Goal: Task Accomplishment & Management: Manage account settings

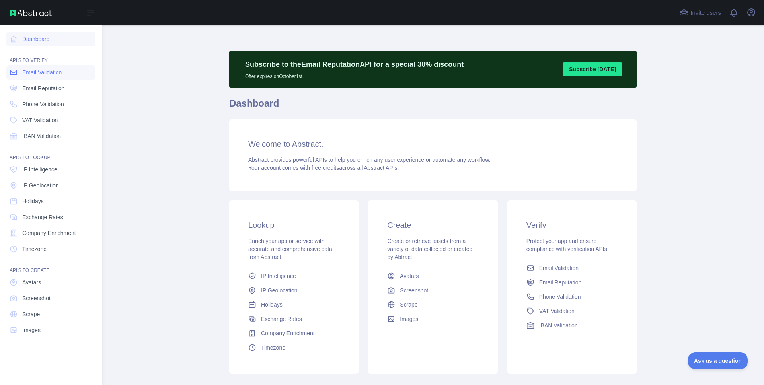
click at [40, 77] on link "Email Validation" at bounding box center [50, 72] width 89 height 14
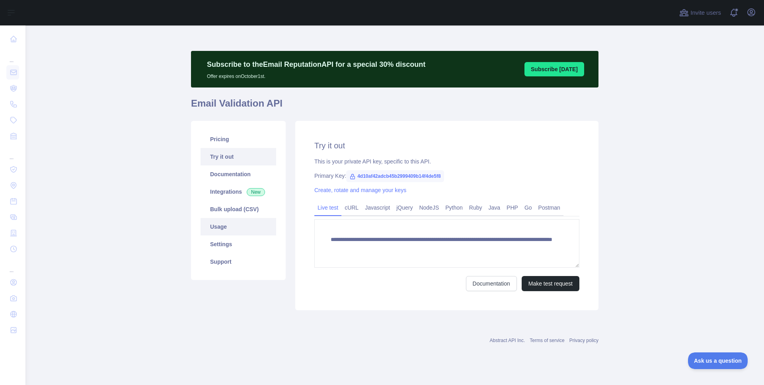
click at [228, 226] on link "Usage" at bounding box center [238, 227] width 76 height 18
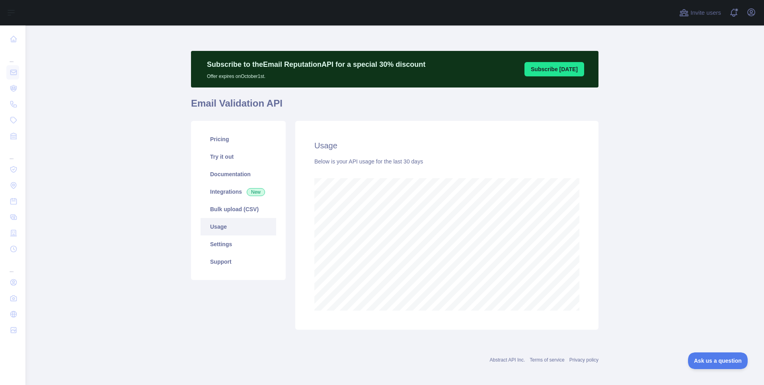
scroll to position [360, 732]
click at [221, 142] on link "Pricing" at bounding box center [238, 139] width 76 height 18
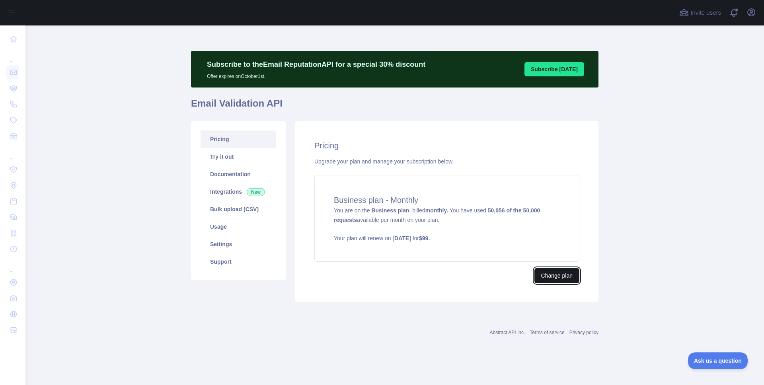
click at [560, 281] on button "Change plan" at bounding box center [556, 275] width 45 height 15
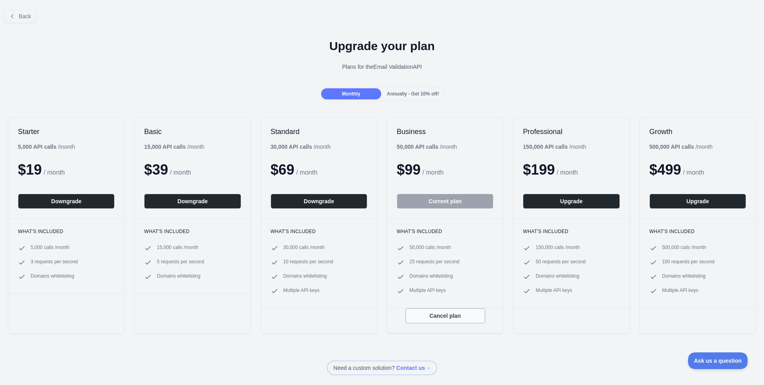
click at [460, 315] on button "Cancel plan" at bounding box center [445, 315] width 80 height 15
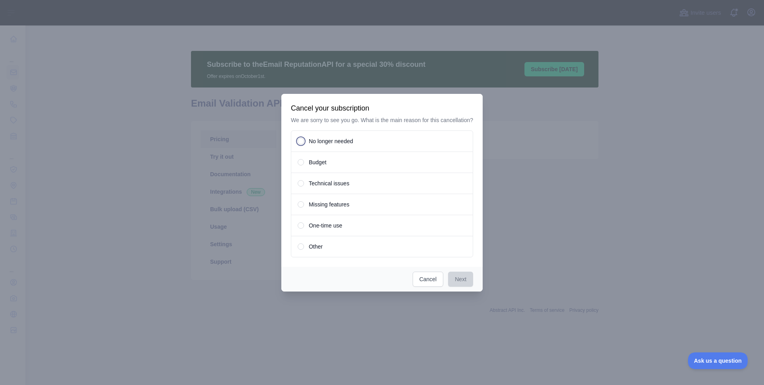
click at [344, 150] on div "No longer needed" at bounding box center [382, 140] width 182 height 21
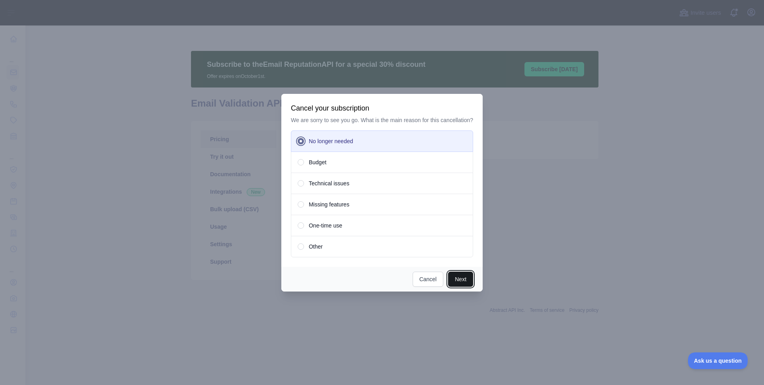
click at [464, 284] on button "Next" at bounding box center [460, 279] width 25 height 15
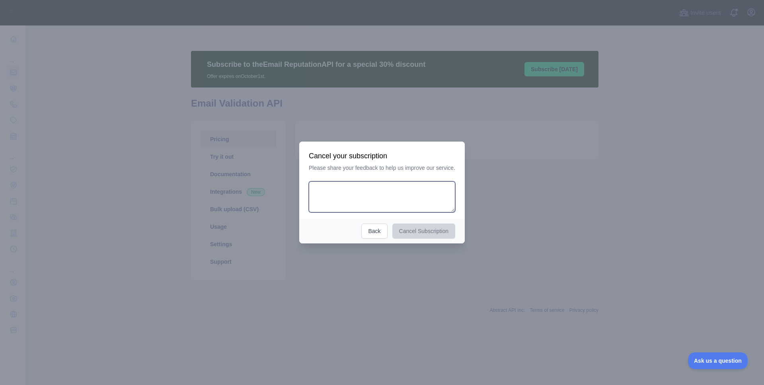
click at [381, 207] on textarea at bounding box center [382, 196] width 146 height 31
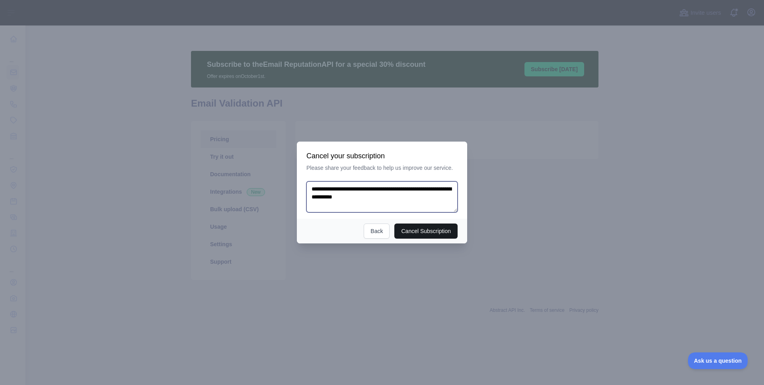
type textarea "**********"
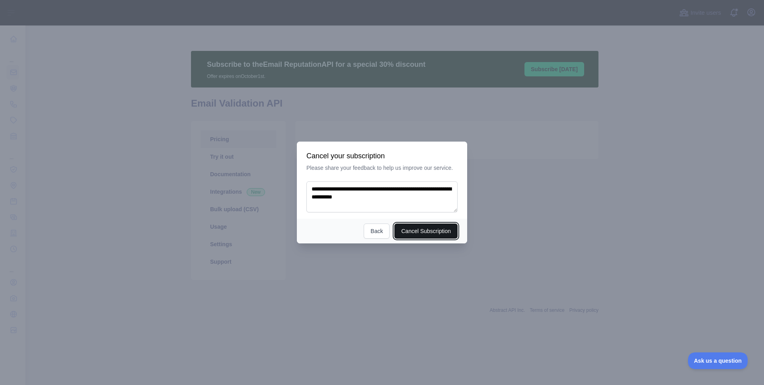
click at [430, 224] on button "Cancel Subscription" at bounding box center [425, 231] width 63 height 15
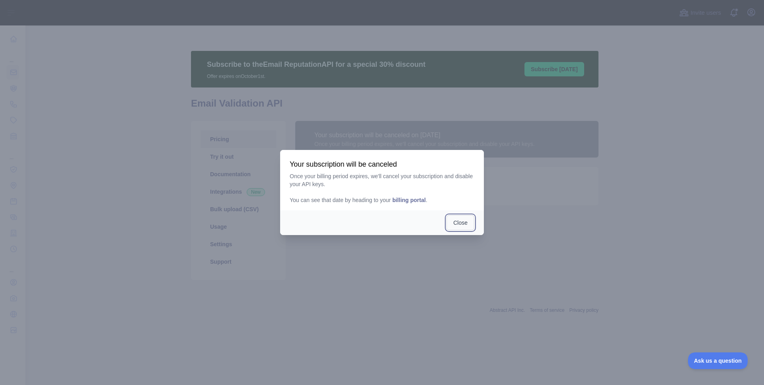
click at [458, 222] on button "Close" at bounding box center [460, 222] width 28 height 15
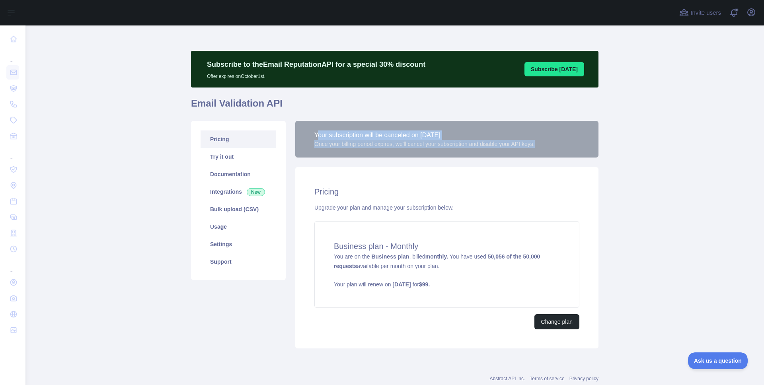
drag, startPoint x: 314, startPoint y: 137, endPoint x: 321, endPoint y: 157, distance: 21.1
click at [321, 157] on div "Your subscription will be canceled on [DATE] Once your billing period expires, …" at bounding box center [446, 139] width 303 height 37
